Goal: Transaction & Acquisition: Obtain resource

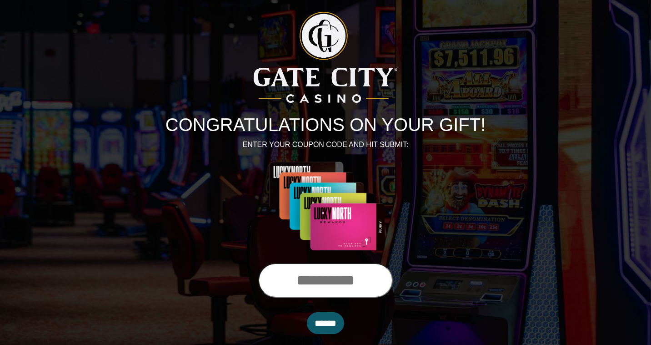
click at [324, 282] on input "text" at bounding box center [325, 280] width 135 height 35
type input "**********"
click at [320, 318] on input "******" at bounding box center [325, 323] width 37 height 22
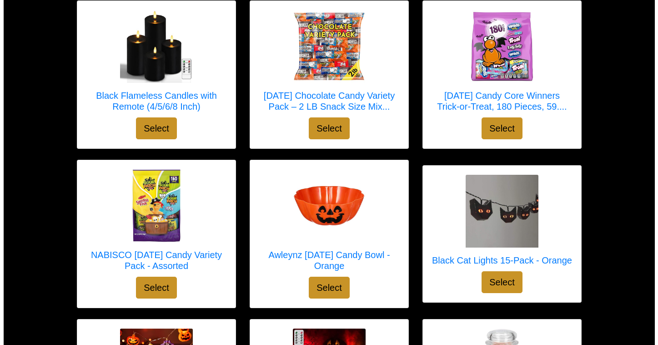
scroll to position [807, 0]
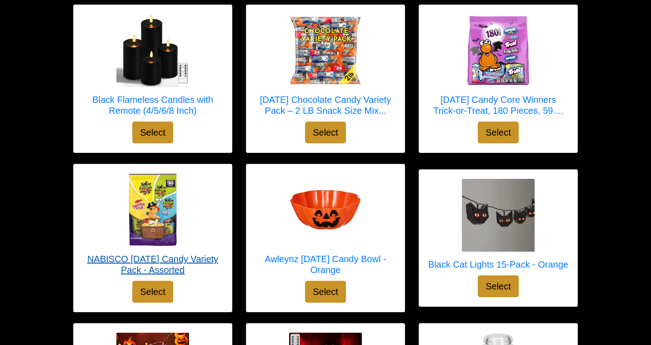
click at [159, 212] on img at bounding box center [152, 209] width 73 height 73
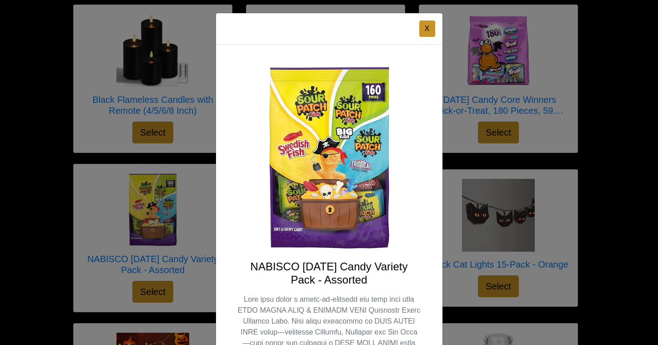
click at [160, 211] on div "X NABISCO [DATE] Candy Variety Pack - Assorted Select" at bounding box center [329, 172] width 658 height 345
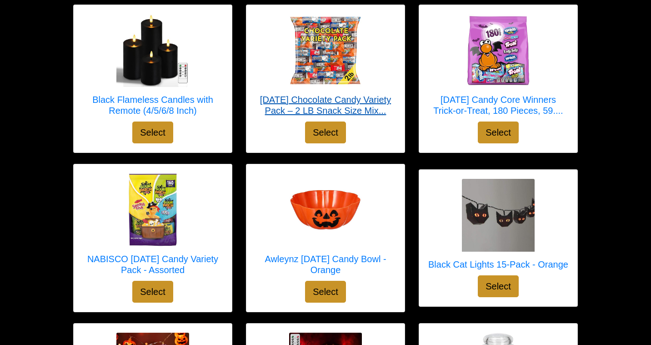
click at [348, 48] on img at bounding box center [325, 50] width 73 height 73
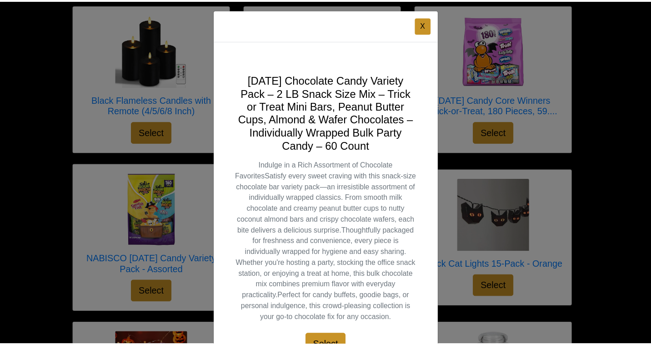
scroll to position [0, 0]
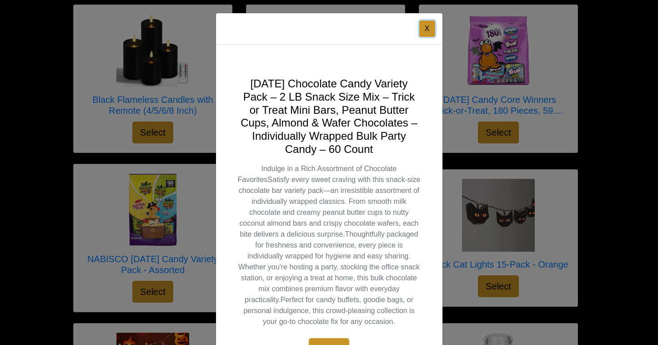
click at [425, 29] on button "X" at bounding box center [427, 28] width 16 height 16
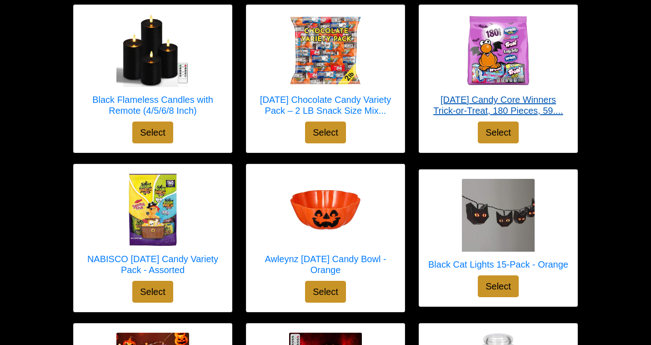
click at [518, 61] on img at bounding box center [498, 50] width 73 height 73
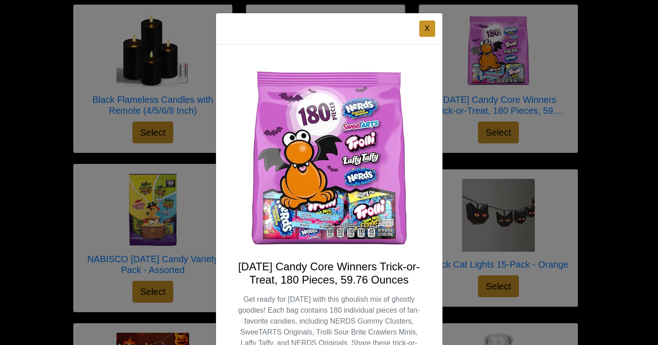
click at [511, 71] on div "X [DATE] Candy Core Winners Trick-or-Treat, 180 Pieces, 59.76 Ounces Select" at bounding box center [329, 172] width 658 height 345
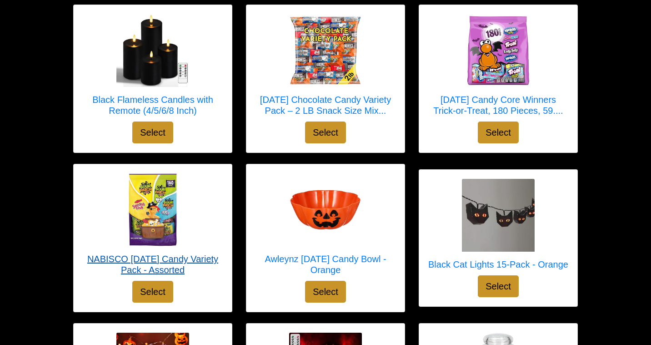
click at [153, 195] on img at bounding box center [152, 209] width 73 height 73
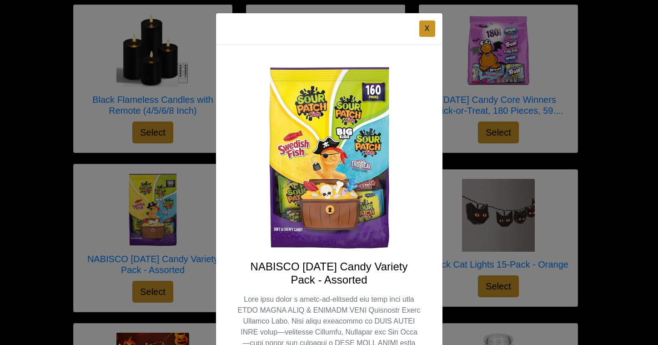
click at [154, 195] on div "X NABISCO [DATE] Candy Variety Pack - Assorted Select" at bounding box center [329, 172] width 658 height 345
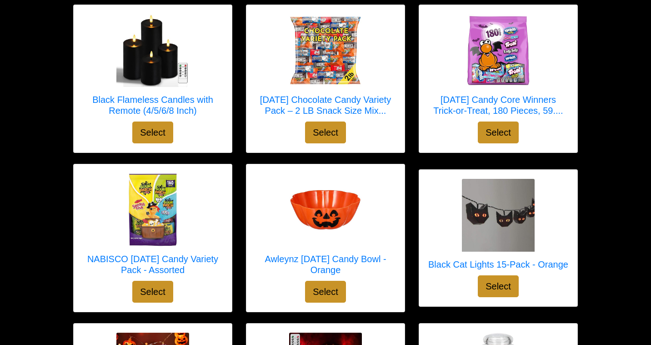
drag, startPoint x: 251, startPoint y: 226, endPoint x: 233, endPoint y: 196, distance: 34.5
drag, startPoint x: 232, startPoint y: 245, endPoint x: 237, endPoint y: 191, distance: 53.4
click at [237, 191] on div "NABISCO [DATE] Candy Variety Pack - Assorted Select" at bounding box center [152, 238] width 173 height 148
click at [227, 232] on div "NABISCO [DATE] Candy Variety Pack - Assorted Select" at bounding box center [153, 237] width 158 height 147
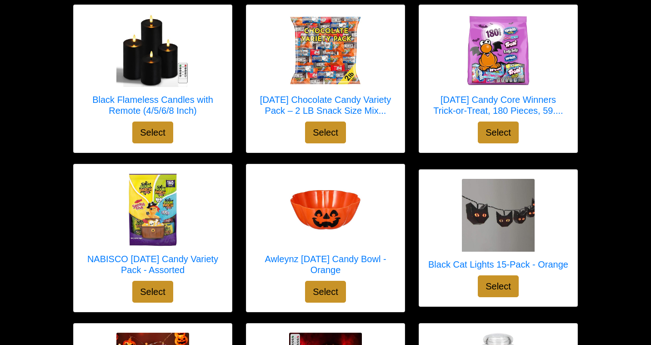
drag, startPoint x: 606, startPoint y: 312, endPoint x: 604, endPoint y: 306, distance: 6.6
drag, startPoint x: 592, startPoint y: 313, endPoint x: 586, endPoint y: 315, distance: 6.8
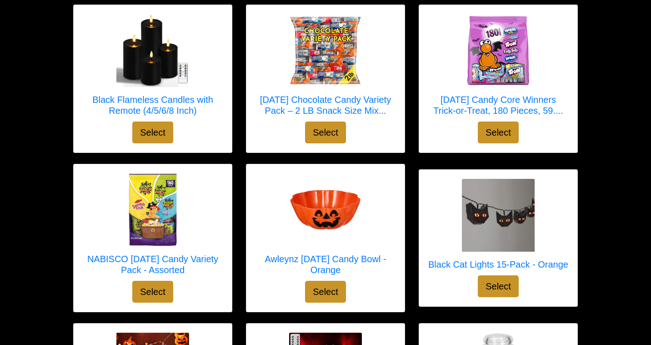
drag, startPoint x: 584, startPoint y: 310, endPoint x: 577, endPoint y: 307, distance: 7.8
drag, startPoint x: 591, startPoint y: 307, endPoint x: 583, endPoint y: 310, distance: 8.8
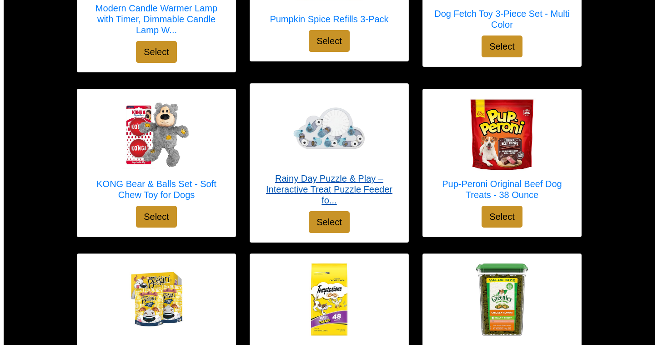
scroll to position [2184, 0]
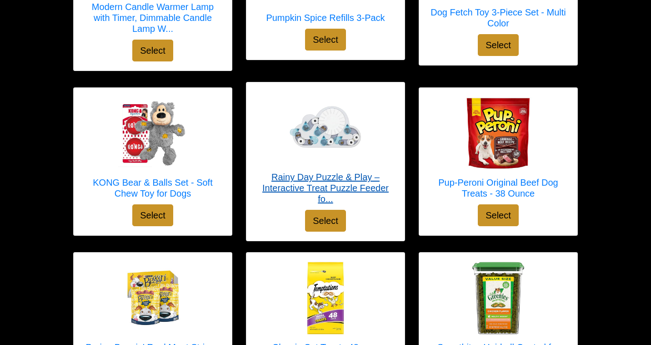
click at [339, 128] on img at bounding box center [325, 127] width 73 height 73
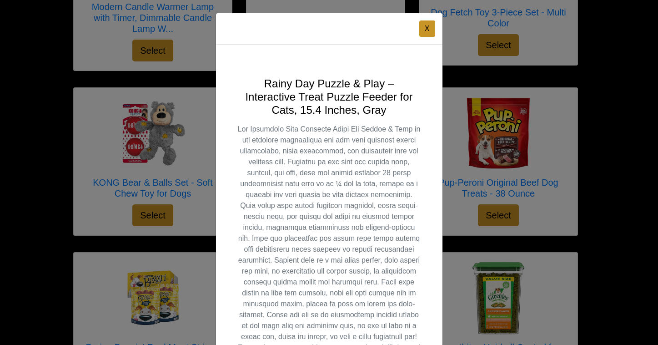
click at [176, 147] on div "X Rainy Day Puzzle & Play – Interactive Treat Puzzle Feeder for Cats, 15.4 Inch…" at bounding box center [329, 172] width 658 height 345
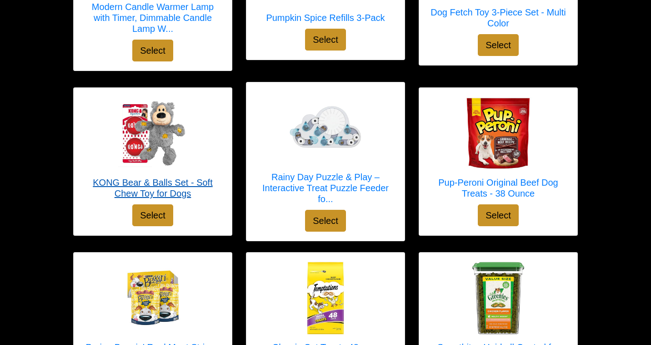
click at [166, 153] on img at bounding box center [152, 133] width 73 height 73
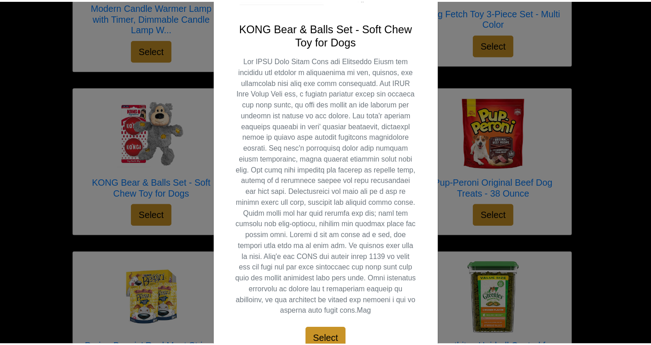
scroll to position [0, 0]
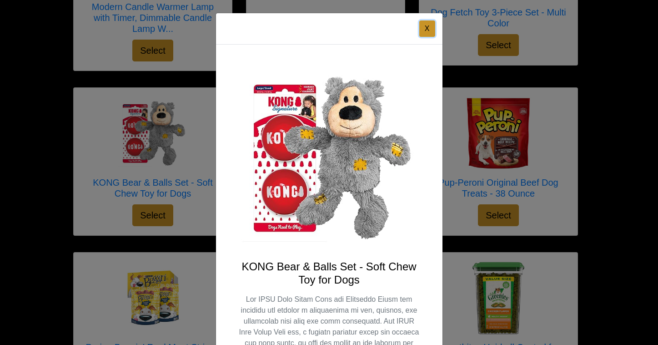
drag, startPoint x: 423, startPoint y: 29, endPoint x: 406, endPoint y: 41, distance: 21.2
click at [423, 29] on button "X" at bounding box center [427, 28] width 16 height 16
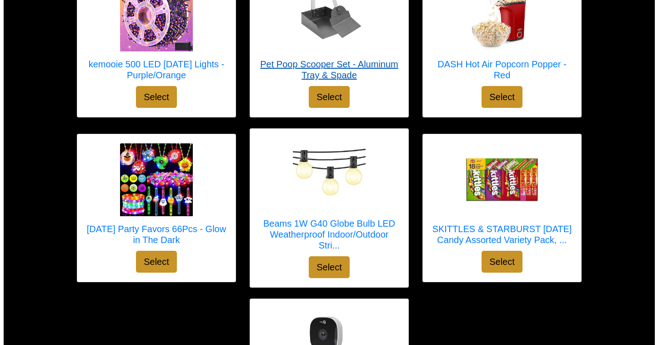
scroll to position [2945, 0]
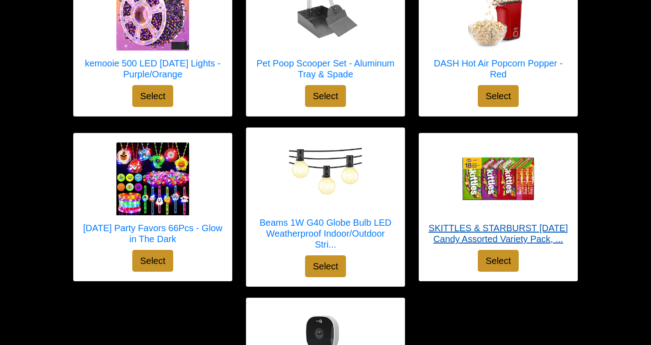
click at [507, 178] on img at bounding box center [498, 178] width 73 height 73
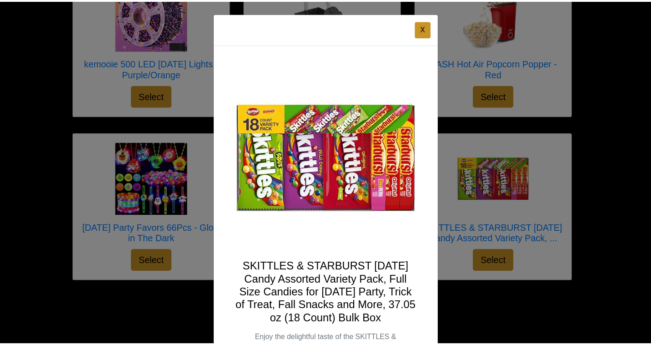
scroll to position [44, 0]
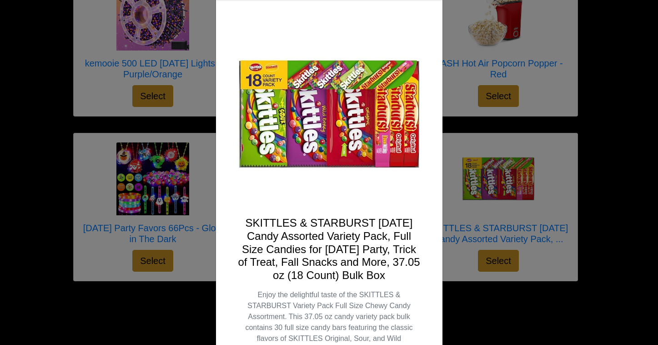
click at [487, 183] on div "X SKITTLES & STARBURST [DATE] Candy Assorted Variety Pack, Full Size Candies fo…" at bounding box center [329, 172] width 658 height 345
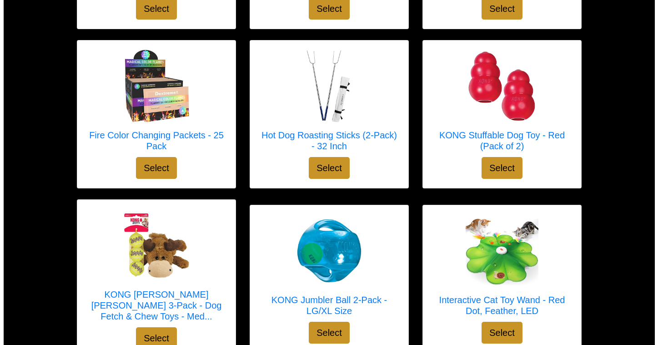
scroll to position [1407, 0]
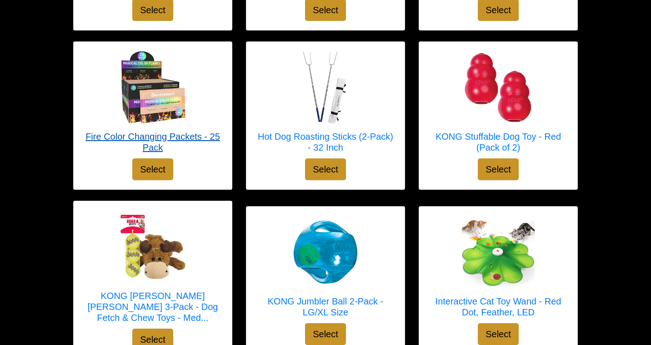
click at [136, 84] on img at bounding box center [152, 87] width 73 height 73
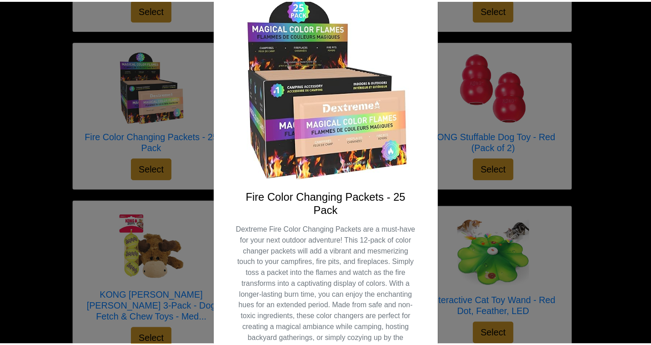
scroll to position [0, 0]
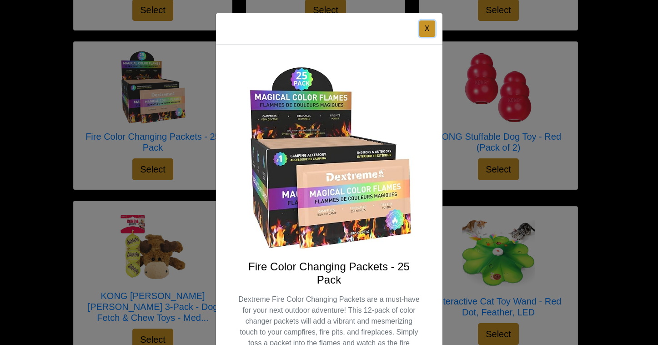
click at [424, 29] on button "X" at bounding box center [427, 28] width 16 height 16
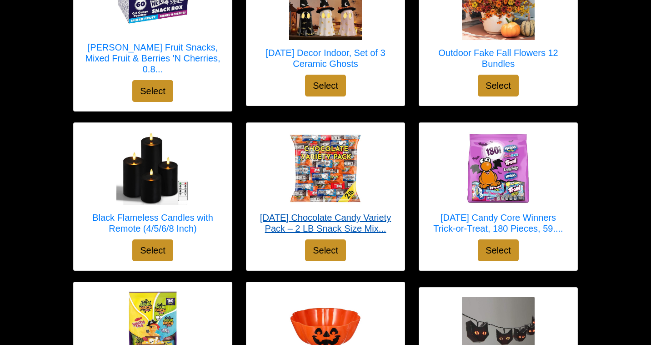
scroll to position [686, 0]
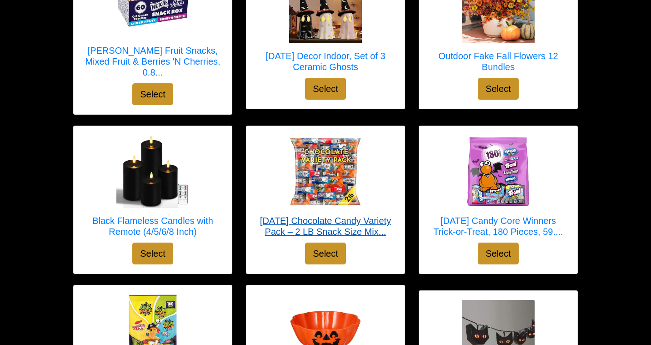
click at [318, 215] on h5 "[DATE] Chocolate Candy Variety Pack – 2 LB Snack Size Mix..." at bounding box center [326, 226] width 140 height 22
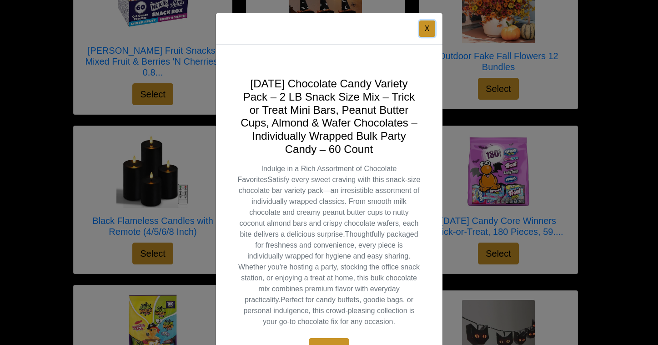
click at [423, 28] on button "X" at bounding box center [427, 28] width 16 height 16
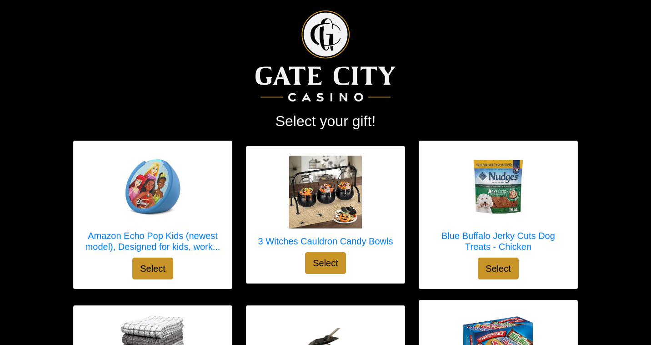
scroll to position [7, 0]
